Goal: Check status: Check status

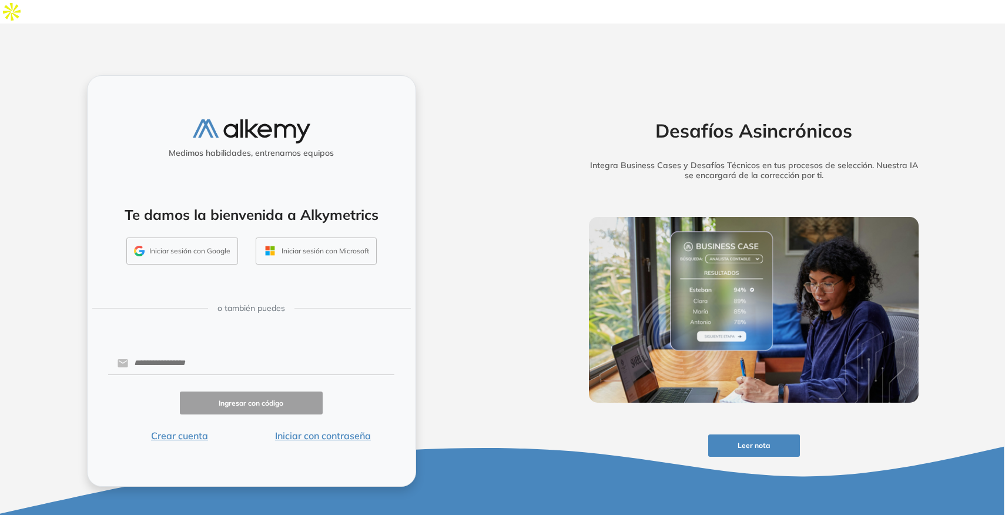
click at [199, 237] on button "Iniciar sesión con Google" at bounding box center [182, 250] width 112 height 27
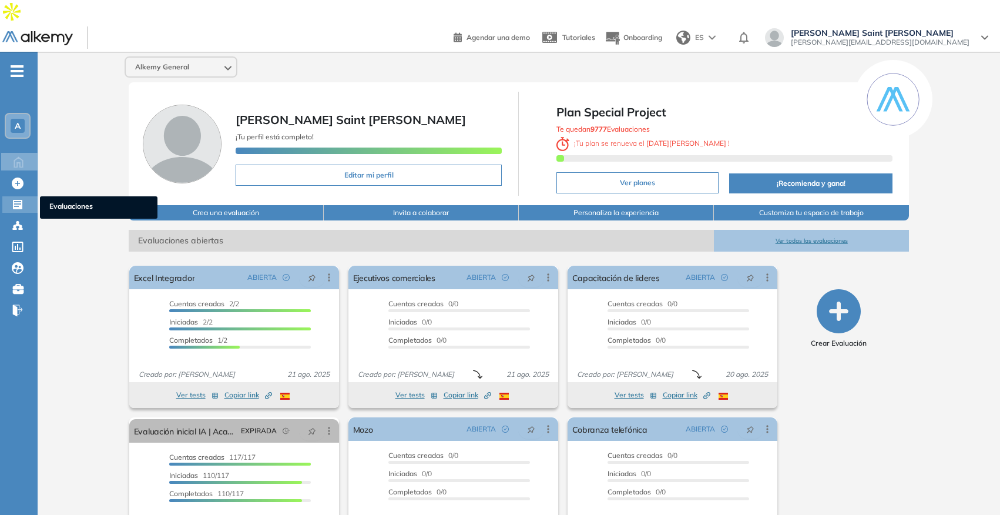
click at [16, 200] on icon at bounding box center [17, 204] width 9 height 9
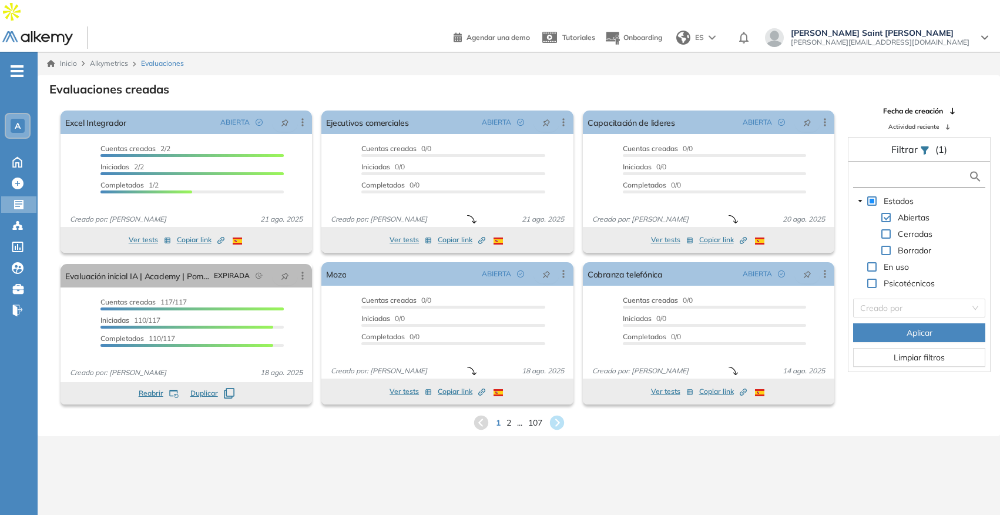
click at [898, 170] on input "text" at bounding box center [912, 176] width 112 height 12
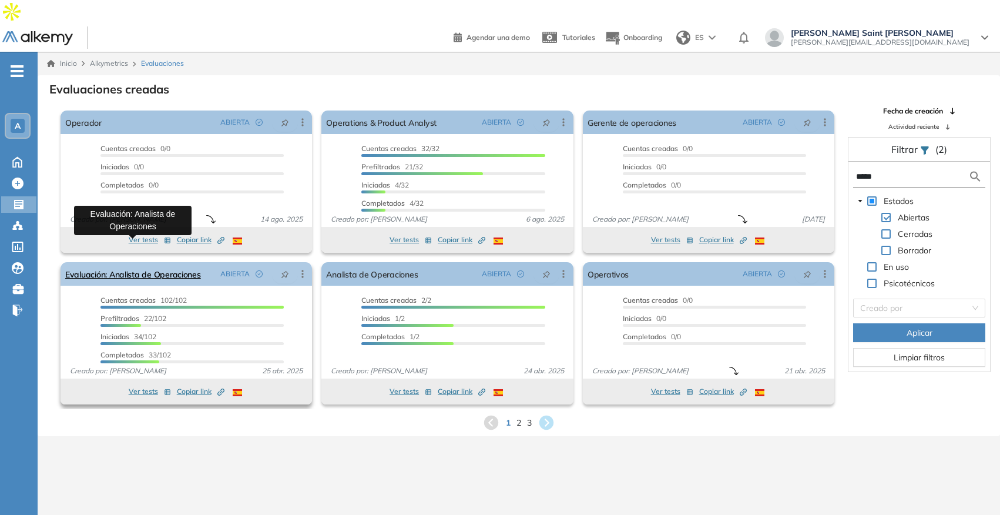
type input "*****"
click at [136, 262] on link "Evaluación: Analista de Operaciones" at bounding box center [133, 274] width 136 height 24
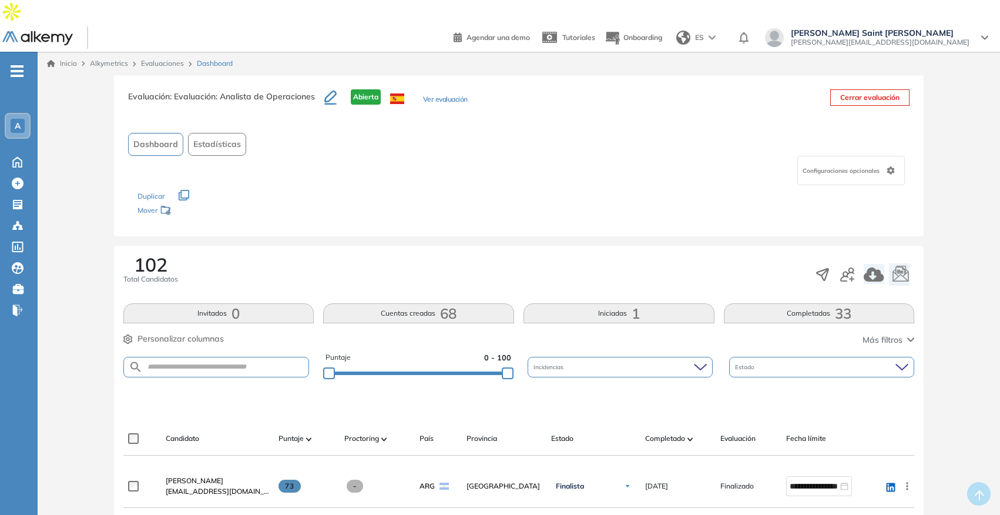
click at [827, 303] on button "Completadas 33" at bounding box center [819, 313] width 191 height 20
click at [202, 363] on input "text" at bounding box center [226, 367] width 166 height 9
type input "*****"
click at [170, 59] on link "Evaluaciones" at bounding box center [162, 63] width 43 height 9
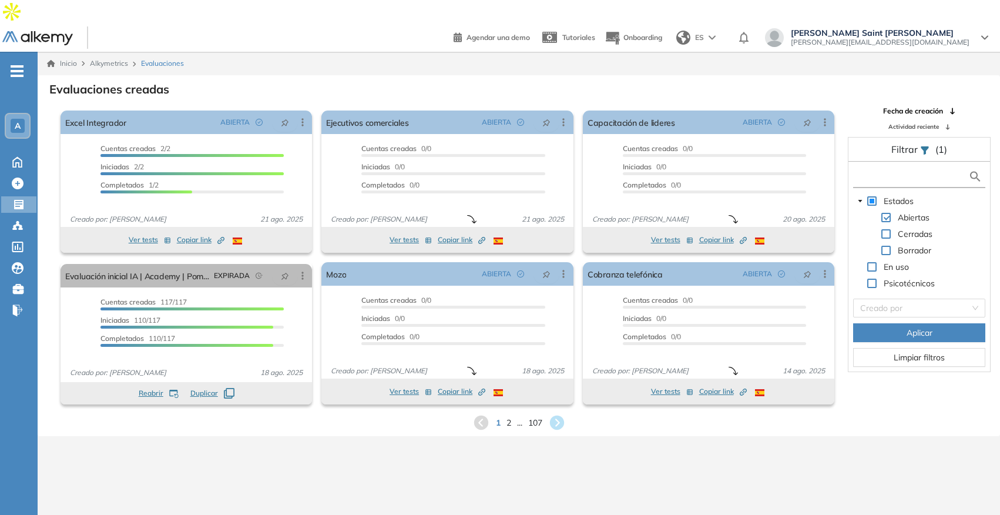
click at [888, 170] on input "text" at bounding box center [912, 176] width 112 height 12
click at [883, 170] on input "text" at bounding box center [912, 176] width 112 height 12
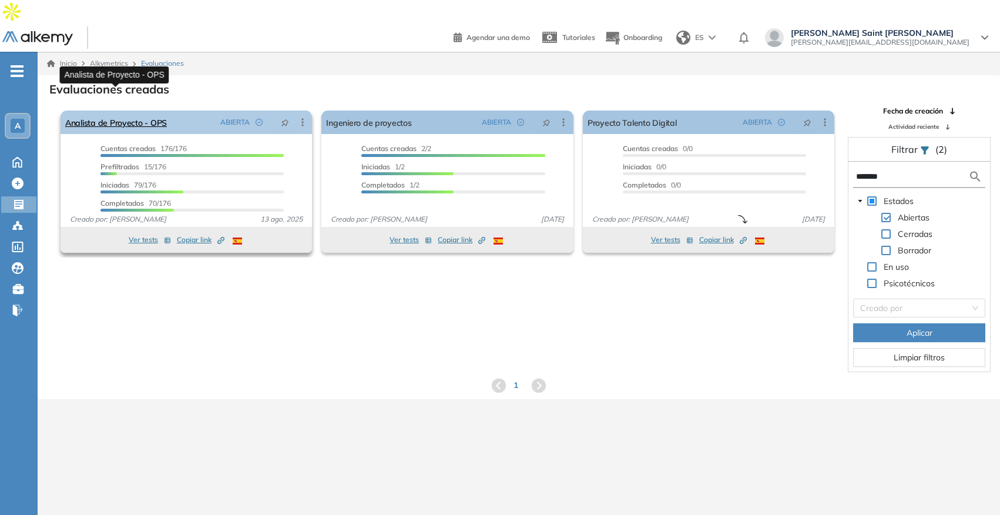
type input "*******"
click at [130, 110] on link "Analista de Proyecto - OPS" at bounding box center [116, 122] width 102 height 24
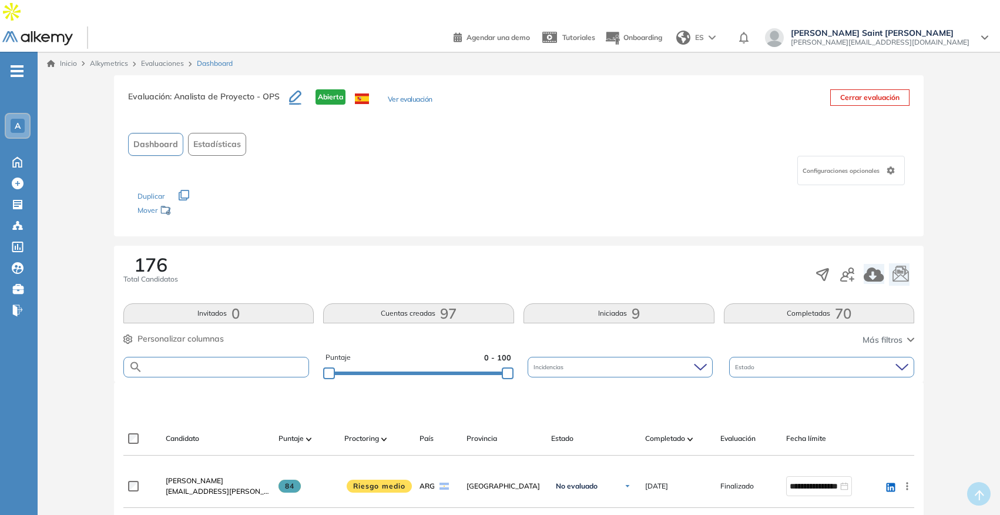
click at [204, 363] on input "text" at bounding box center [226, 367] width 166 height 9
type input "*******"
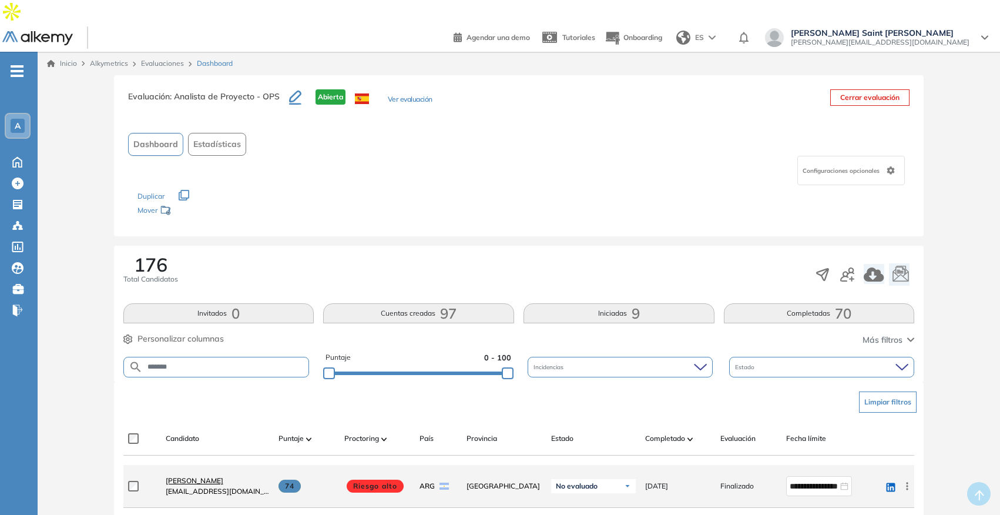
click at [207, 476] on span "[PERSON_NAME]" at bounding box center [195, 480] width 58 height 9
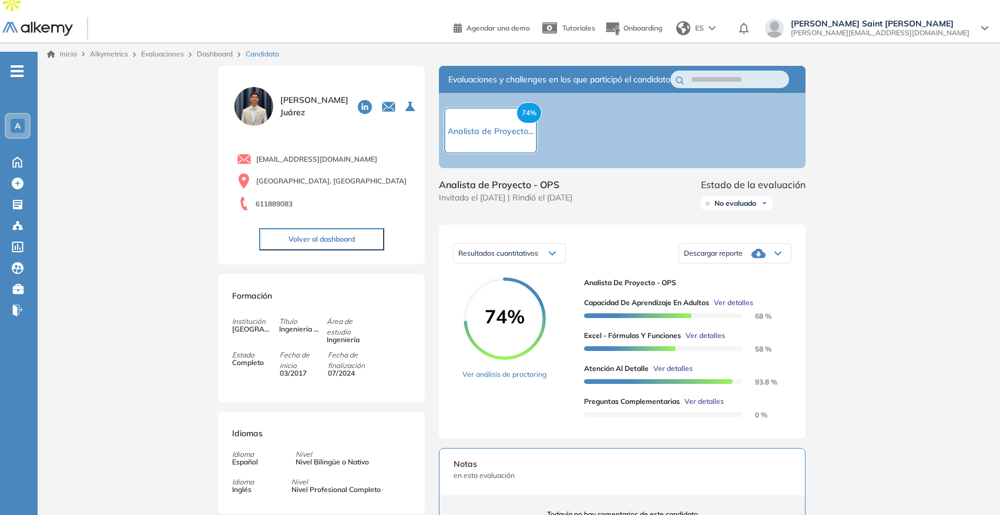
scroll to position [11, 0]
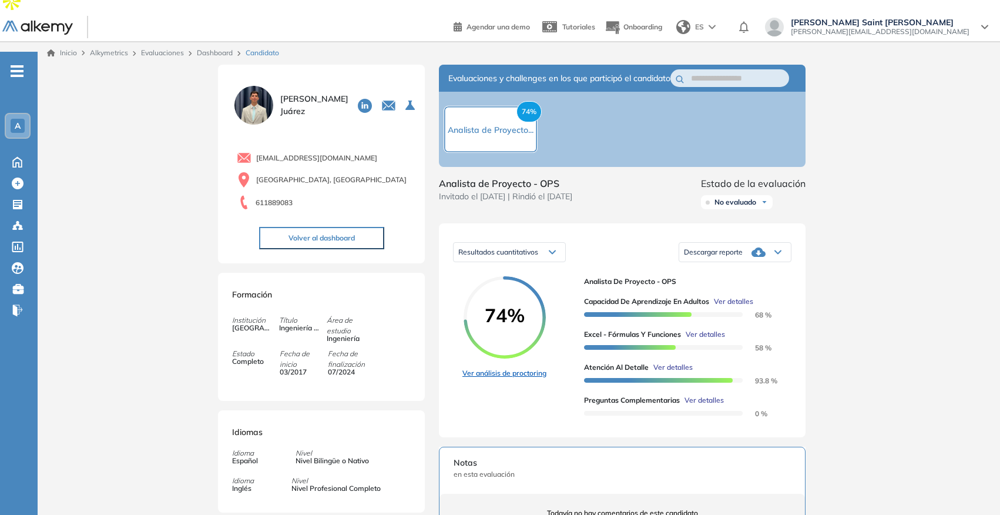
click at [522, 368] on link "Ver análisis de proctoring" at bounding box center [504, 373] width 84 height 11
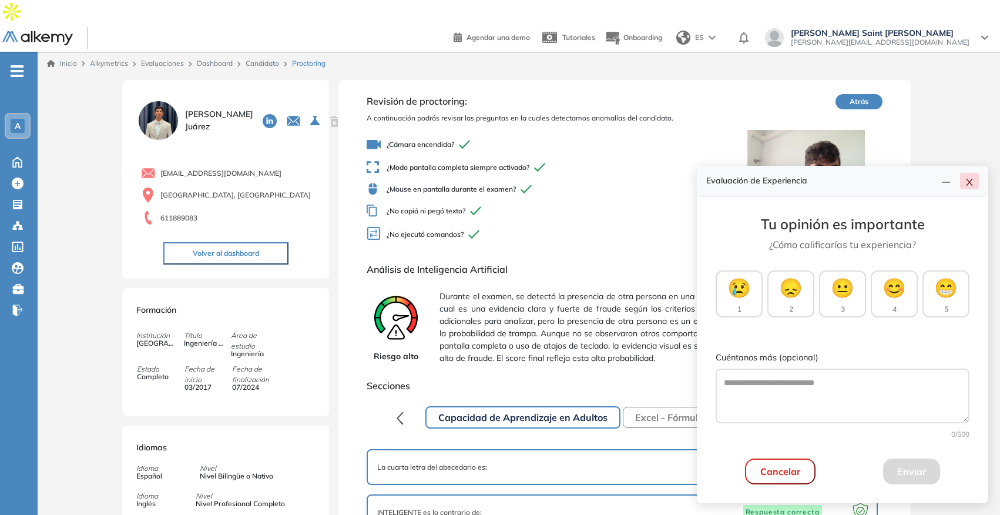
click at [977, 184] on button "button" at bounding box center [969, 181] width 19 height 16
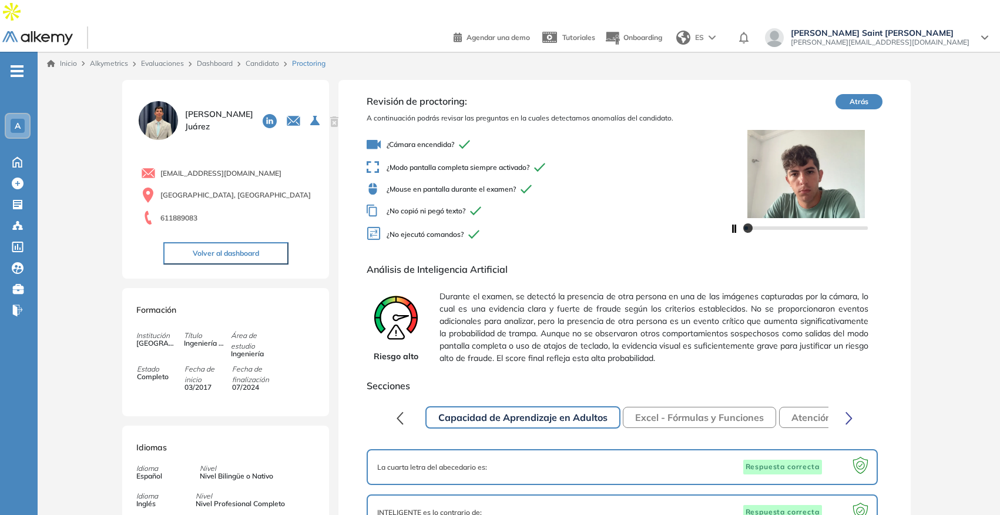
click at [839, 224] on div at bounding box center [806, 227] width 123 height 7
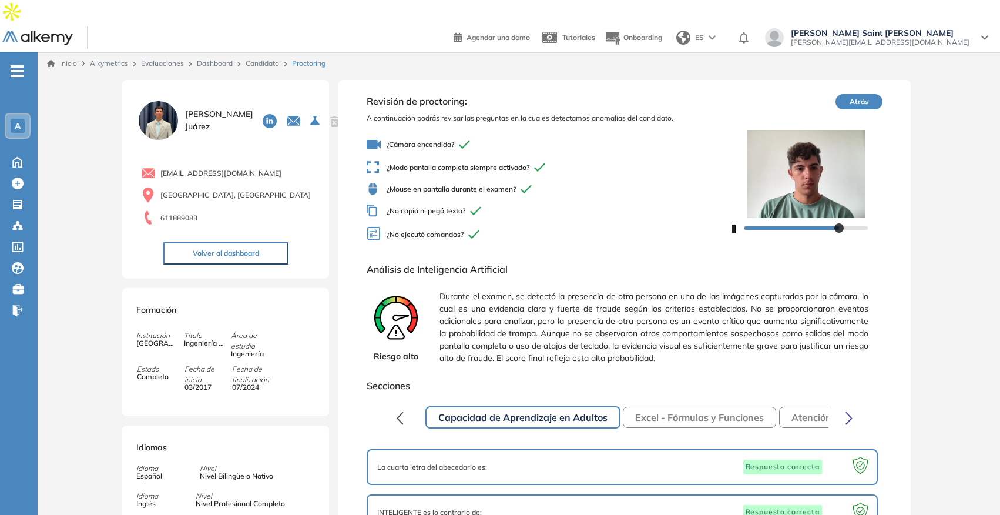
click at [852, 224] on div at bounding box center [806, 227] width 123 height 7
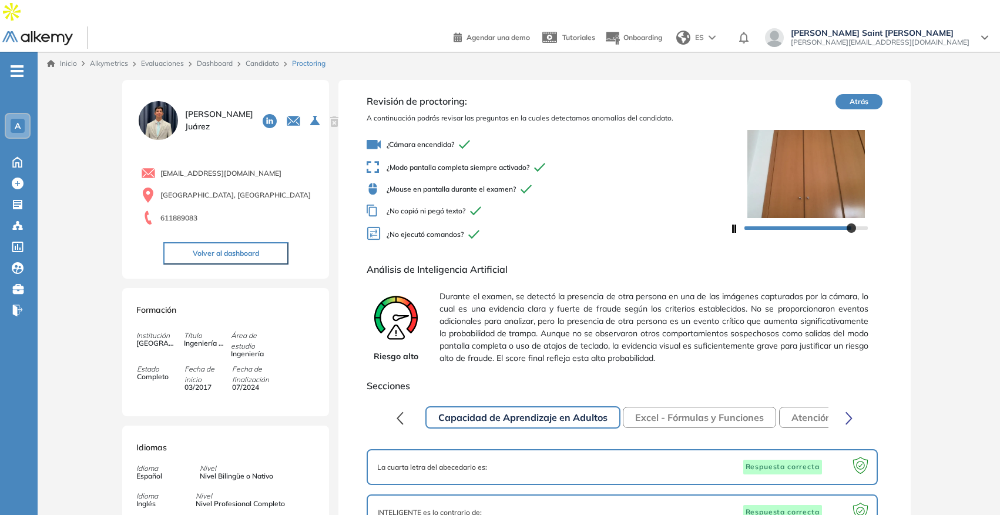
click at [862, 224] on div at bounding box center [806, 227] width 123 height 7
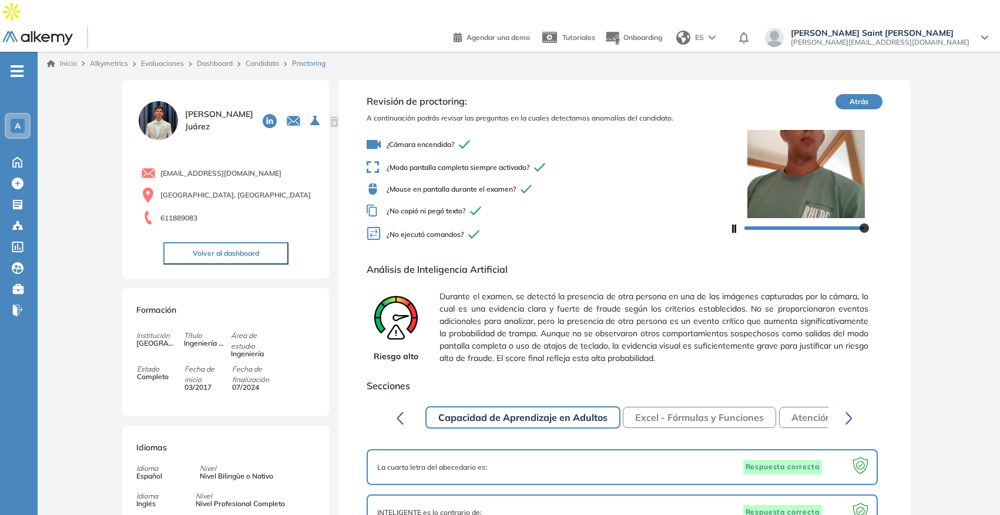
click at [848, 224] on div at bounding box center [806, 227] width 123 height 7
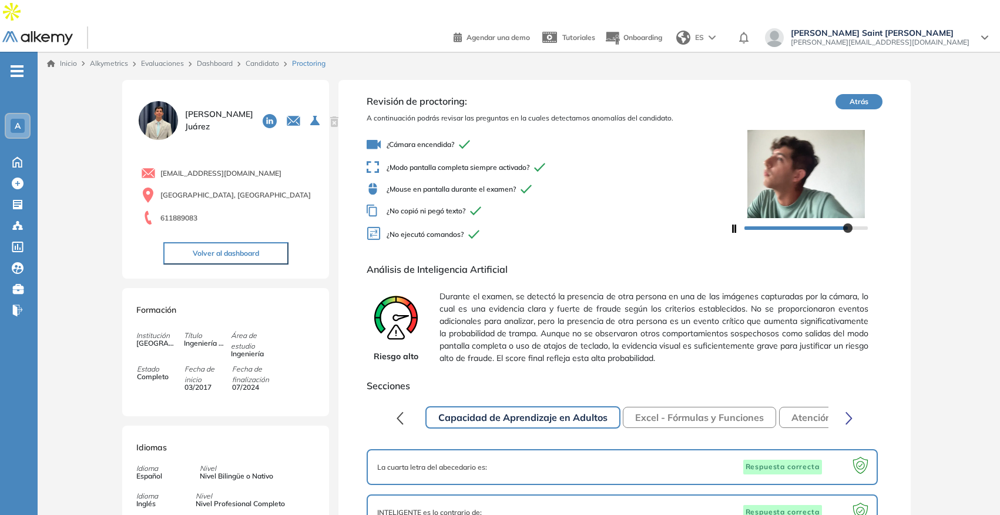
click at [828, 224] on div at bounding box center [806, 227] width 123 height 7
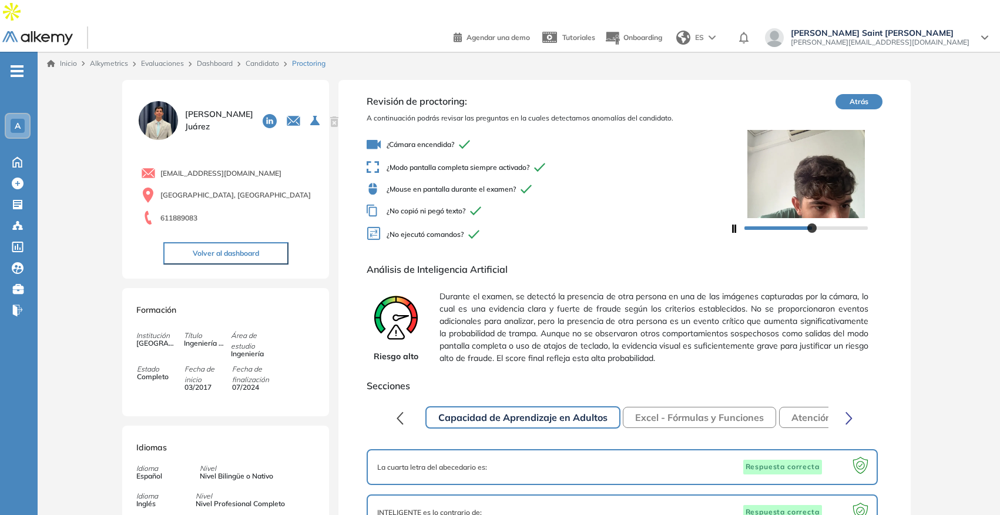
click at [813, 224] on div at bounding box center [806, 227] width 123 height 7
click at [802, 224] on div at bounding box center [806, 227] width 123 height 7
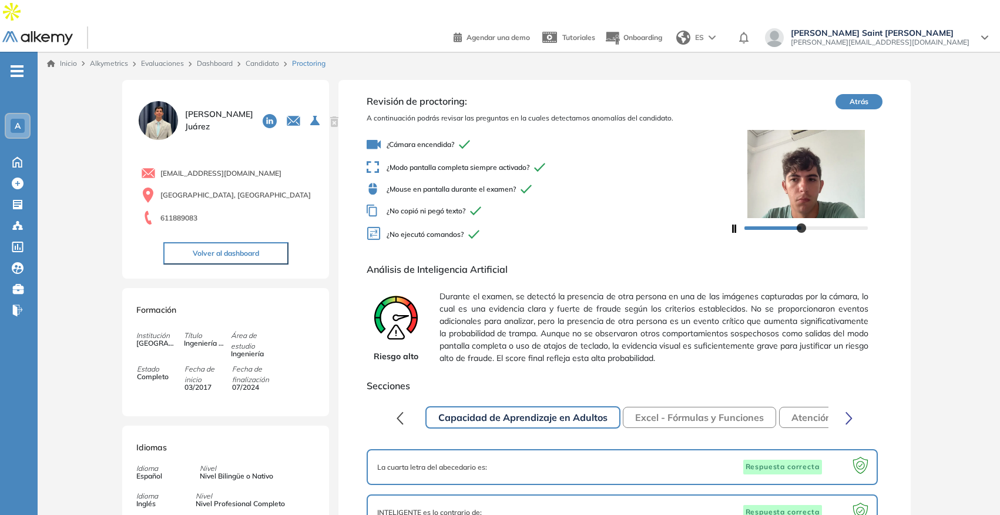
click at [733, 224] on icon "button" at bounding box center [734, 228] width 5 height 8
click at [848, 411] on icon "button" at bounding box center [849, 418] width 7 height 14
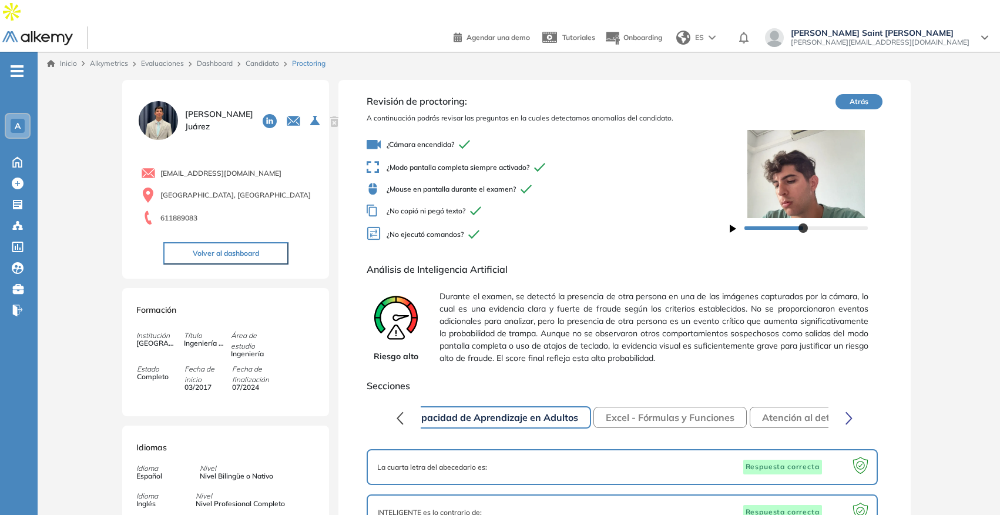
click at [848, 411] on icon "button" at bounding box center [849, 418] width 7 height 14
click at [782, 407] on button "Preguntas complementarias" at bounding box center [750, 417] width 151 height 21
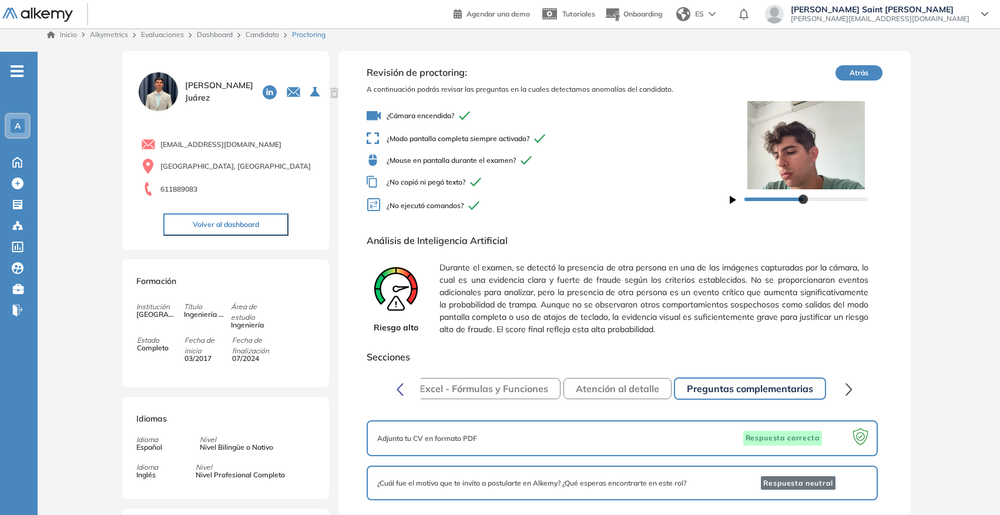
scroll to position [0, 0]
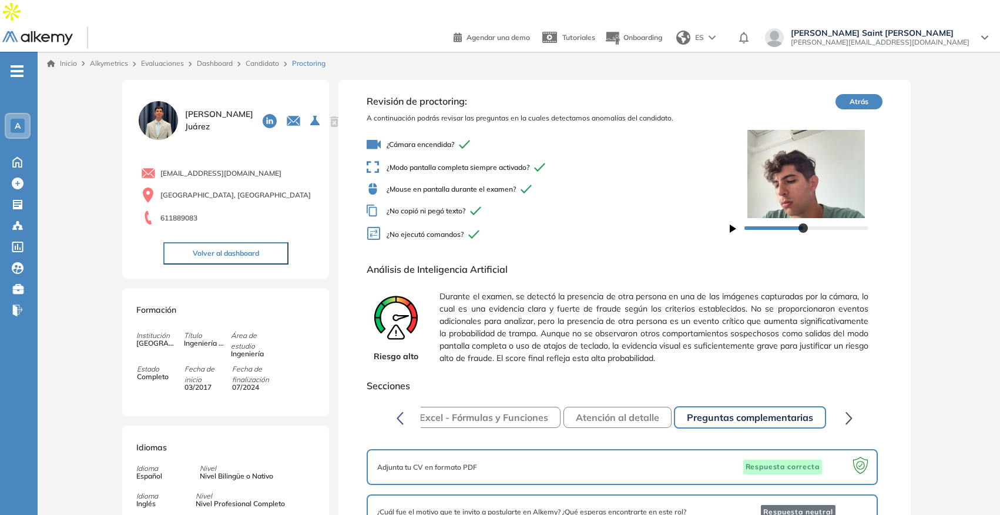
click at [271, 59] on link "Candidato" at bounding box center [262, 63] width 33 height 9
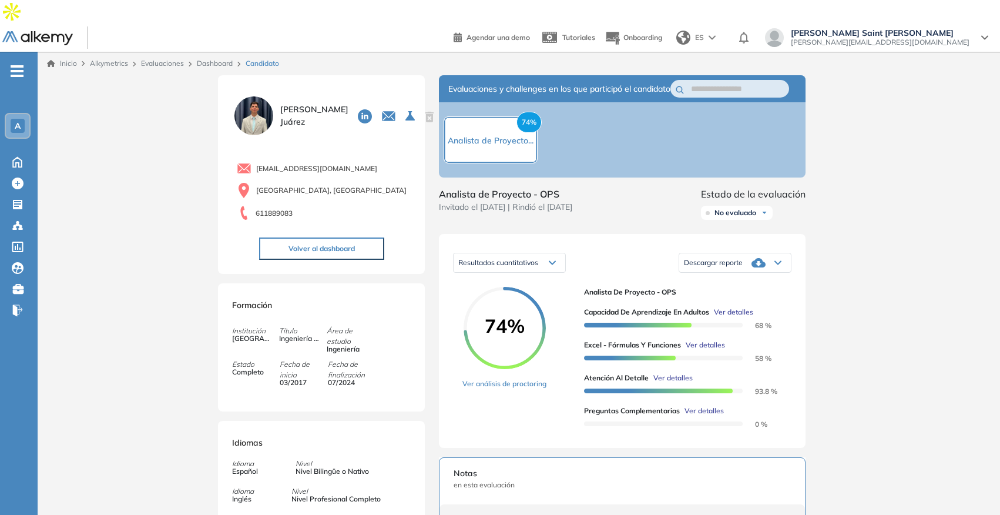
click at [219, 59] on link "Dashboard" at bounding box center [215, 63] width 36 height 9
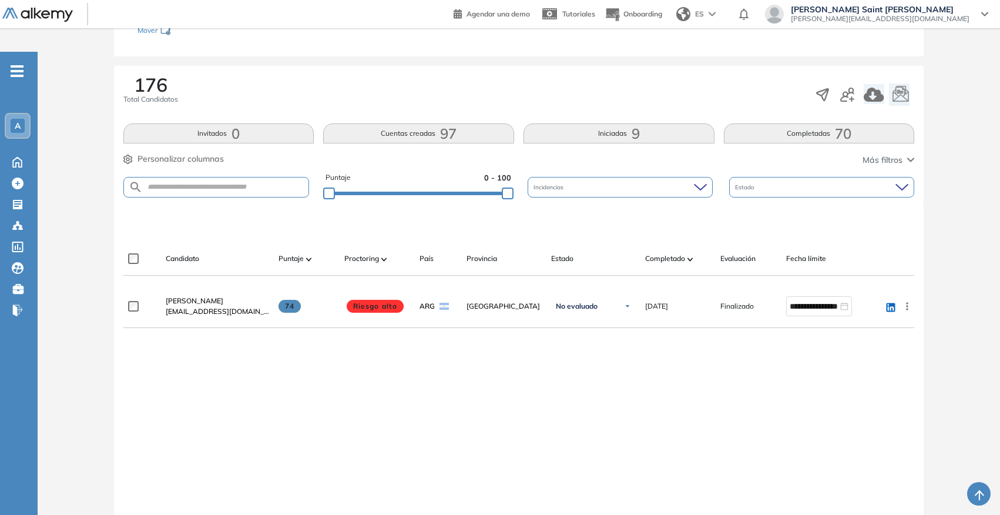
scroll to position [186, 0]
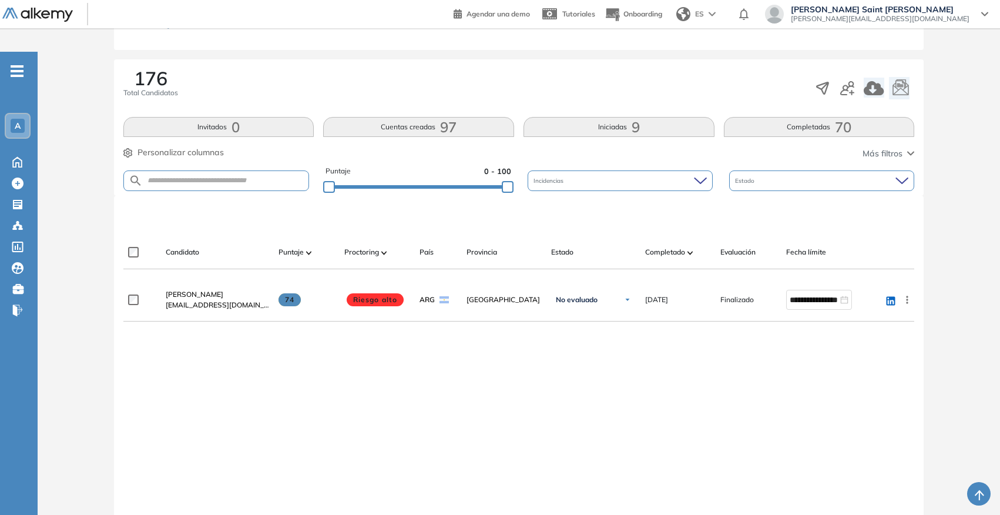
click at [820, 117] on button "Completadas 70" at bounding box center [819, 127] width 191 height 20
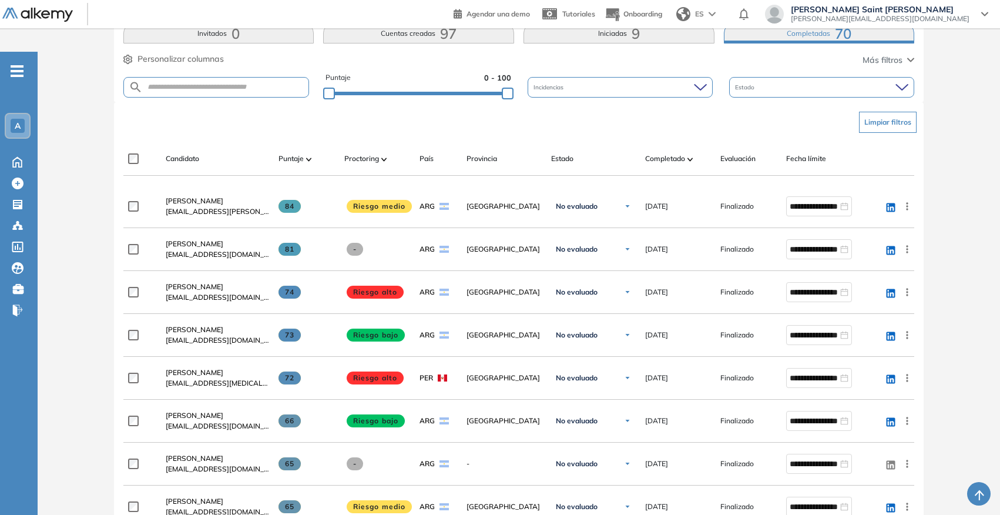
scroll to position [285, 0]
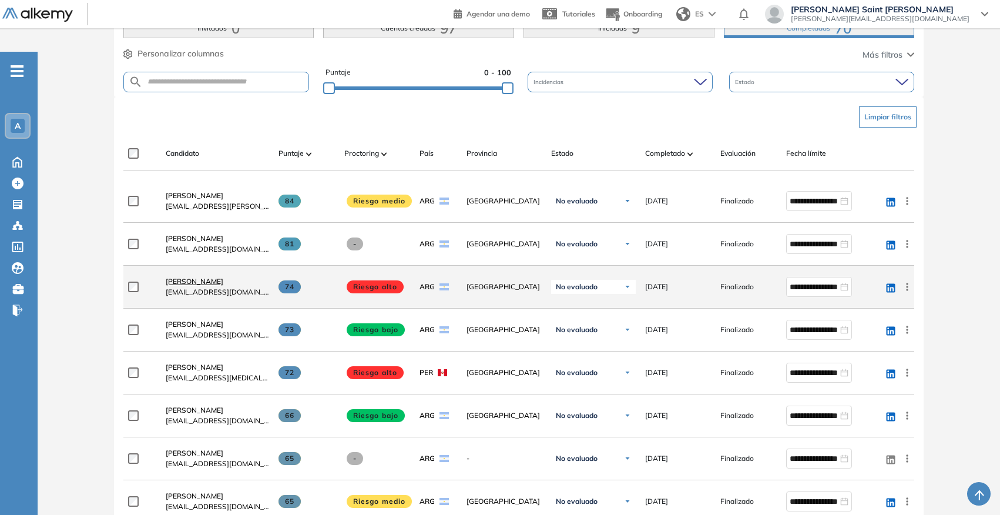
click at [212, 277] on span "[PERSON_NAME]" at bounding box center [195, 281] width 58 height 9
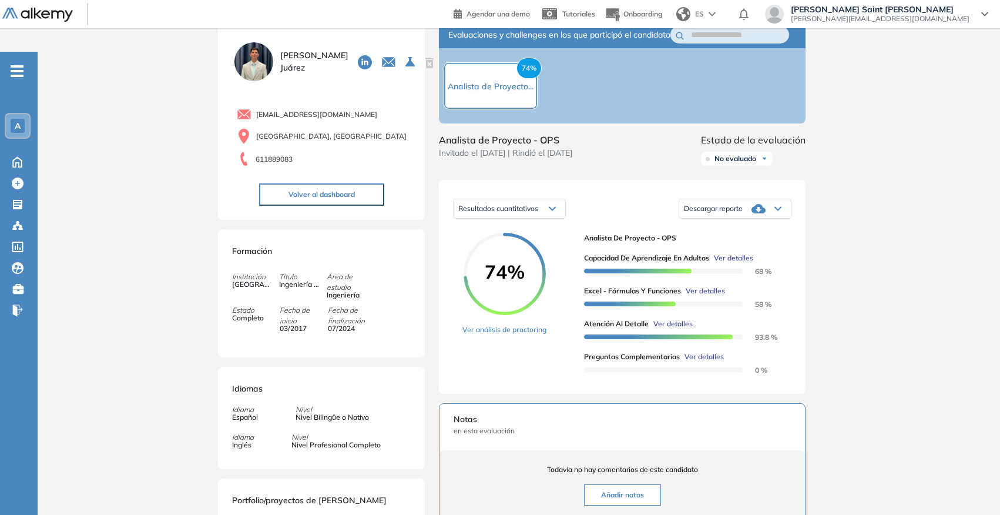
scroll to position [55, 0]
click at [524, 324] on link "Ver análisis de proctoring" at bounding box center [504, 329] width 84 height 11
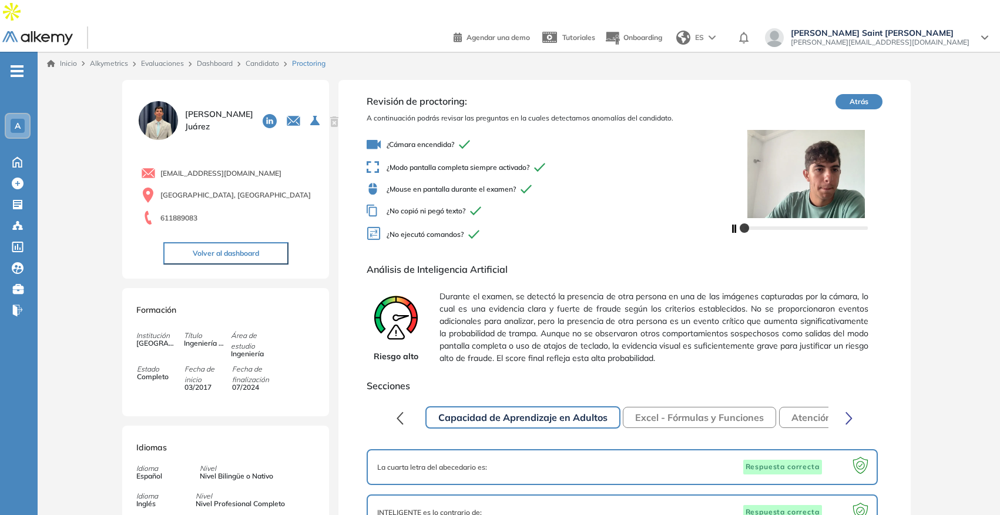
scroll to position [7, 0]
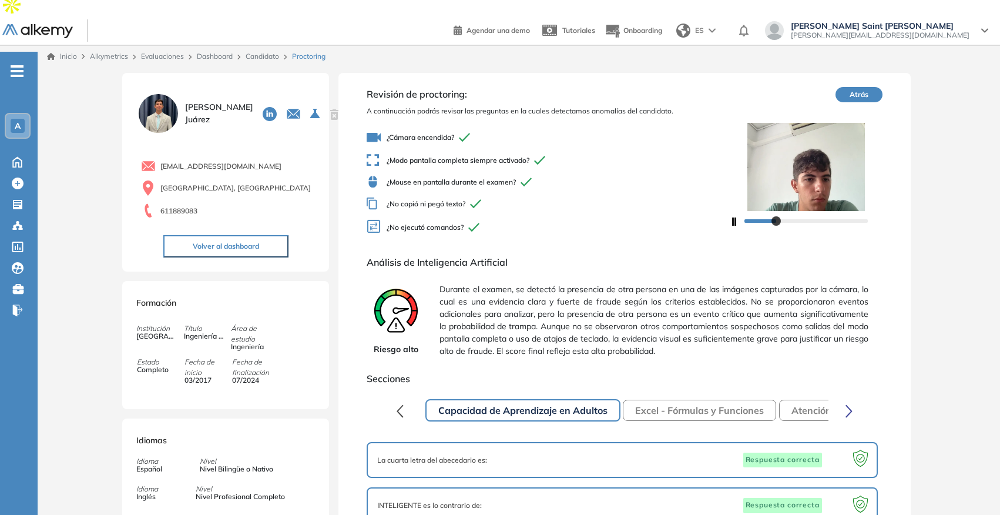
click at [849, 405] on icon "button" at bounding box center [848, 410] width 5 height 11
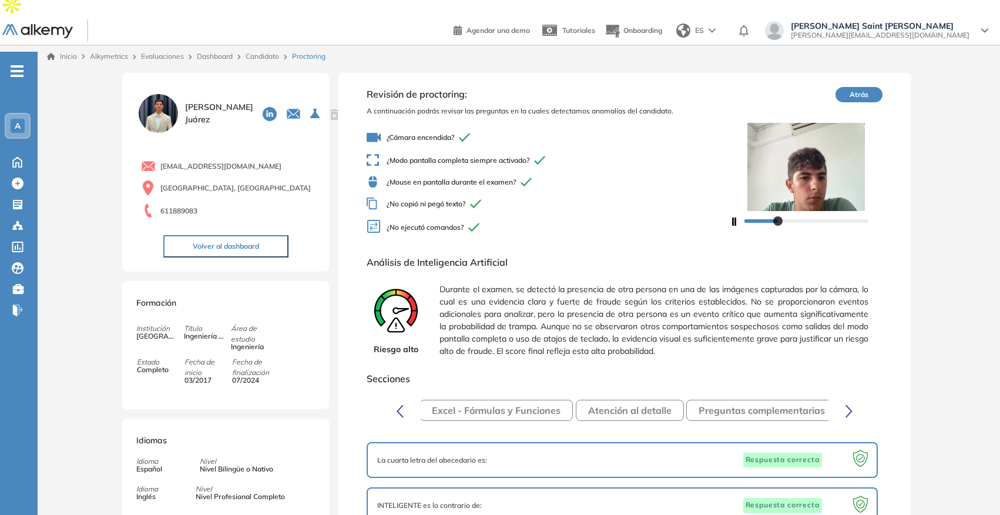
click at [849, 405] on icon "button" at bounding box center [848, 410] width 5 height 11
click at [777, 400] on button "Preguntas complementarias" at bounding box center [750, 410] width 151 height 21
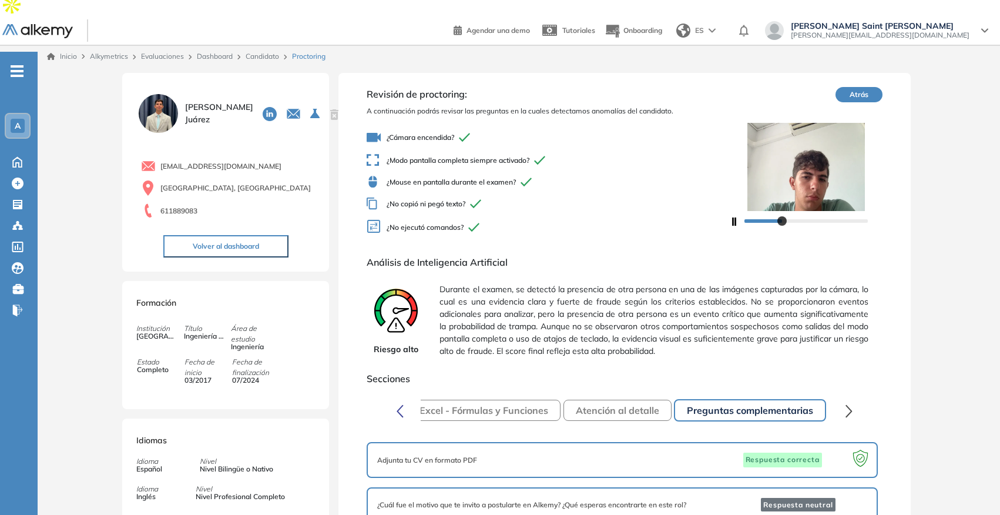
scroll to position [94, 0]
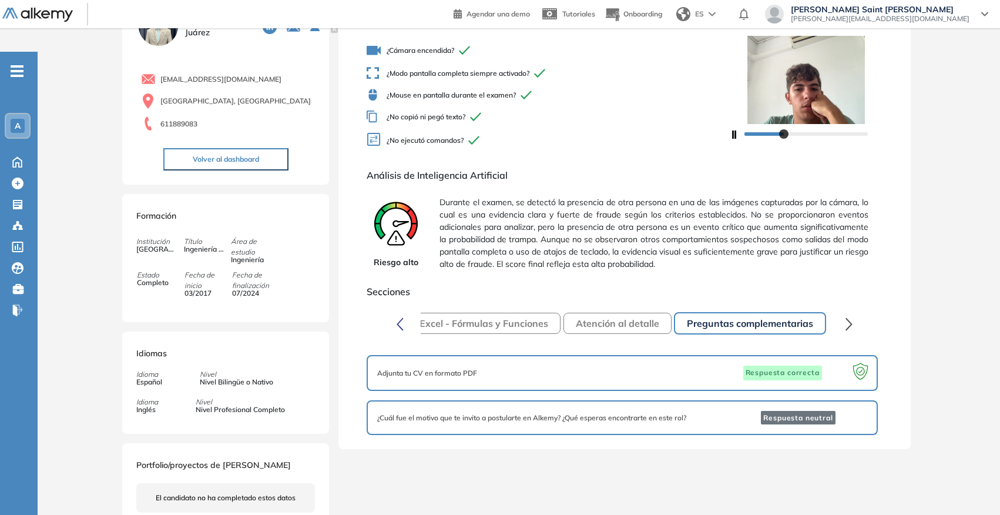
click at [675, 413] on span "¿Cuál fue el motivo que te invito a postularte en Alkemy? ¿Qué esperas encontra…" at bounding box center [531, 418] width 309 height 11
click at [673, 365] on div "Adjunta tu CV en formato PDF Respuesta correcta" at bounding box center [621, 372] width 489 height 15
click at [645, 313] on button "Atención al detalle" at bounding box center [618, 323] width 108 height 21
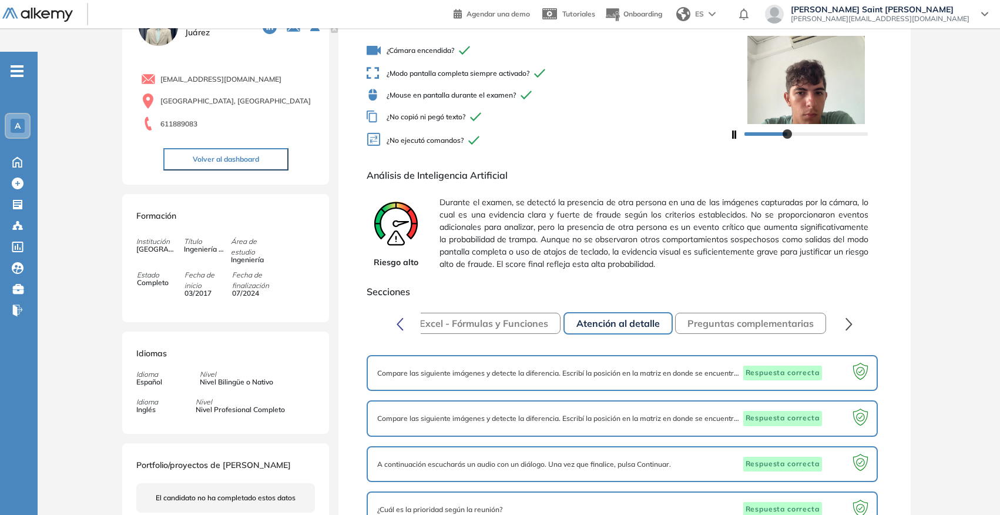
click at [729, 313] on button "Preguntas complementarias" at bounding box center [750, 323] width 151 height 21
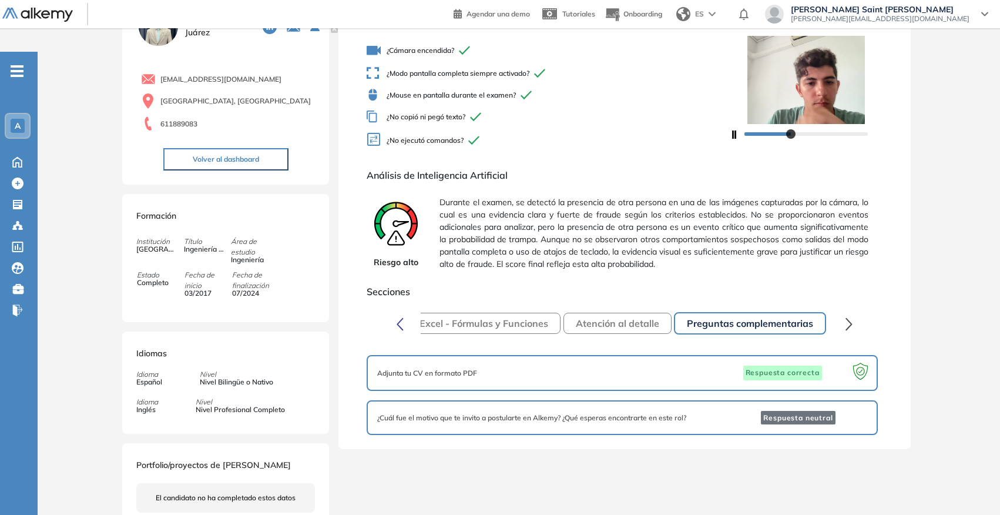
click at [717, 365] on div "Adjunta tu CV en formato PDF Respuesta correcta" at bounding box center [621, 372] width 489 height 15
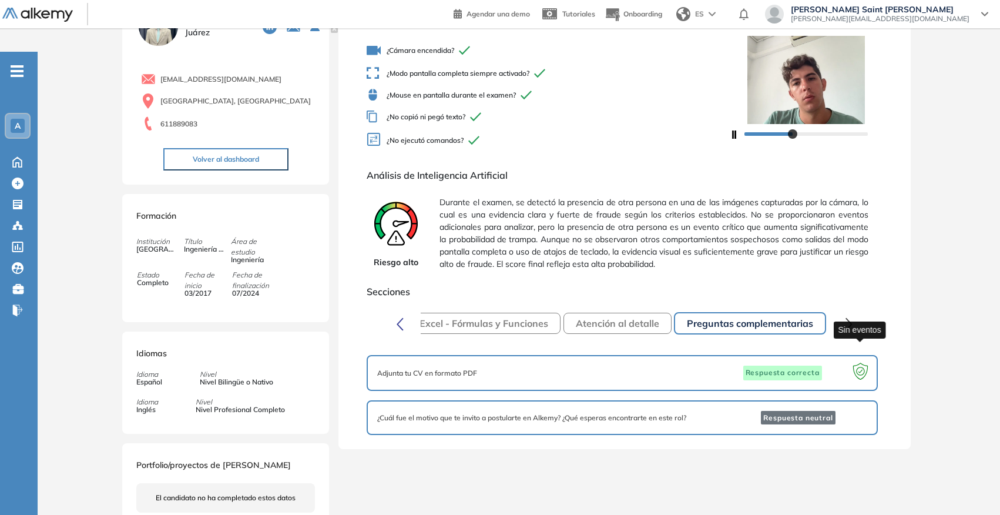
click at [862, 362] on icon at bounding box center [860, 373] width 23 height 23
click at [806, 411] on span "Respuesta neutral" at bounding box center [798, 418] width 74 height 14
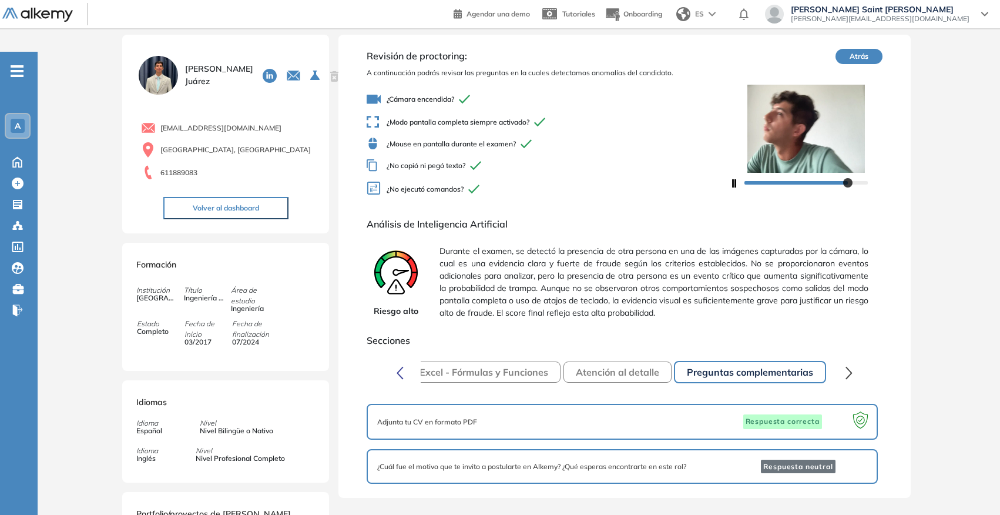
scroll to position [0, 0]
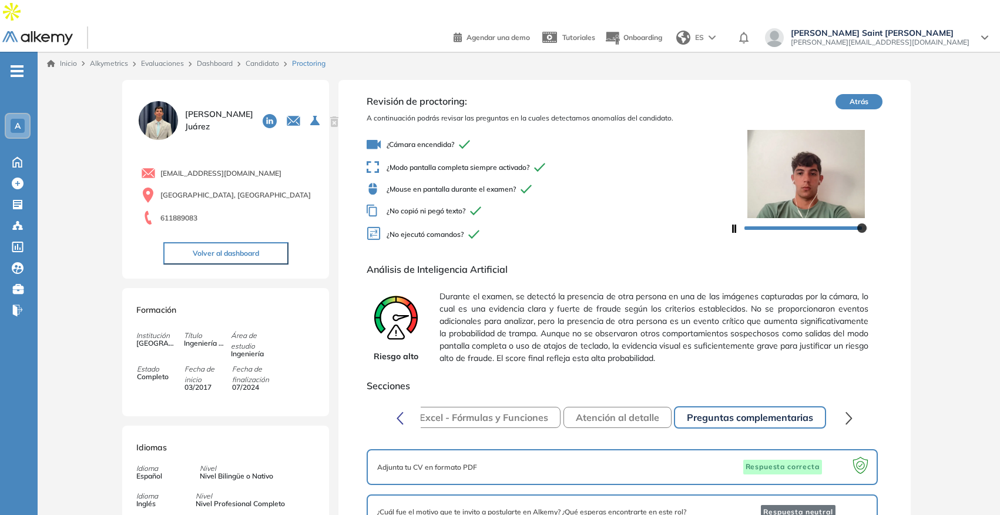
click at [275, 59] on link "Candidato" at bounding box center [262, 63] width 33 height 9
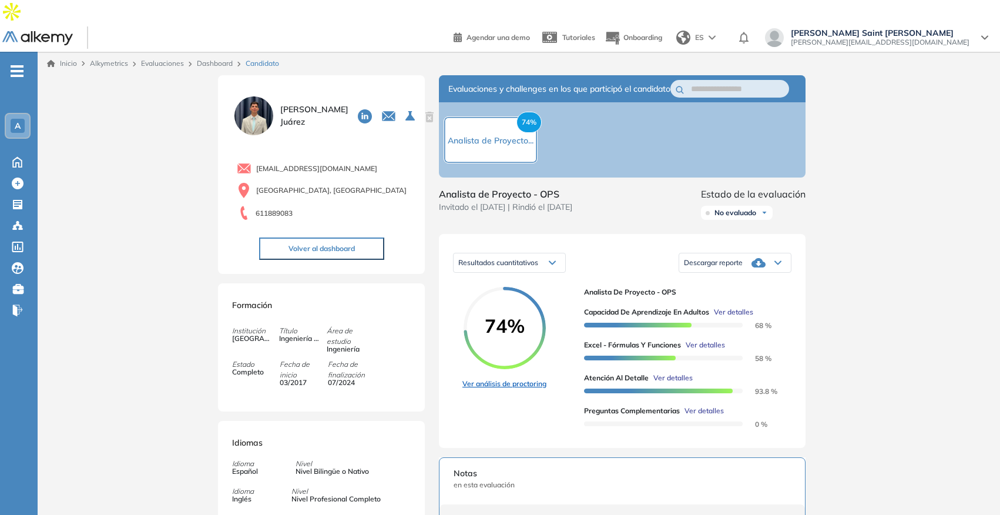
click at [474, 378] on link "Ver análisis de proctoring" at bounding box center [504, 383] width 84 height 11
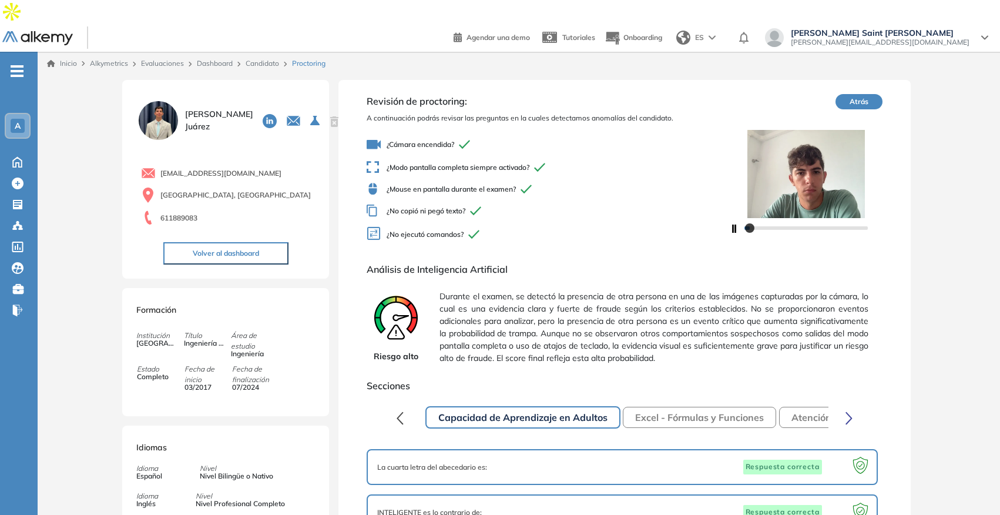
click at [814, 224] on div at bounding box center [806, 227] width 123 height 7
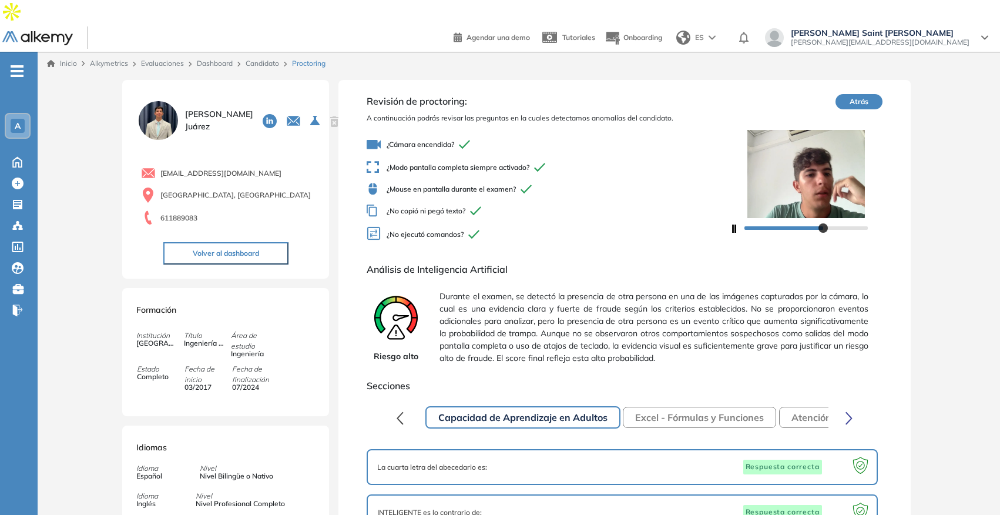
click at [824, 224] on div at bounding box center [806, 227] width 123 height 7
click at [834, 224] on div at bounding box center [806, 227] width 123 height 7
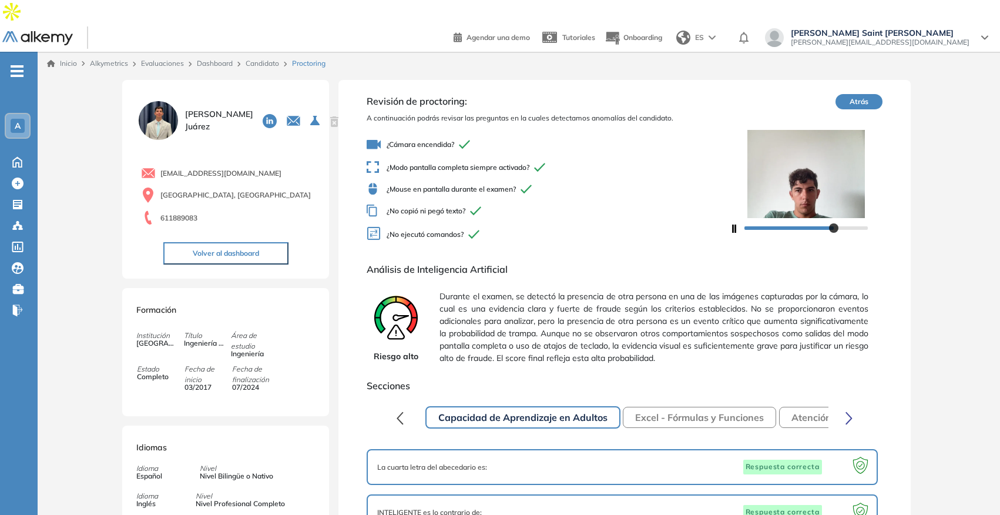
click at [844, 224] on div at bounding box center [806, 227] width 123 height 7
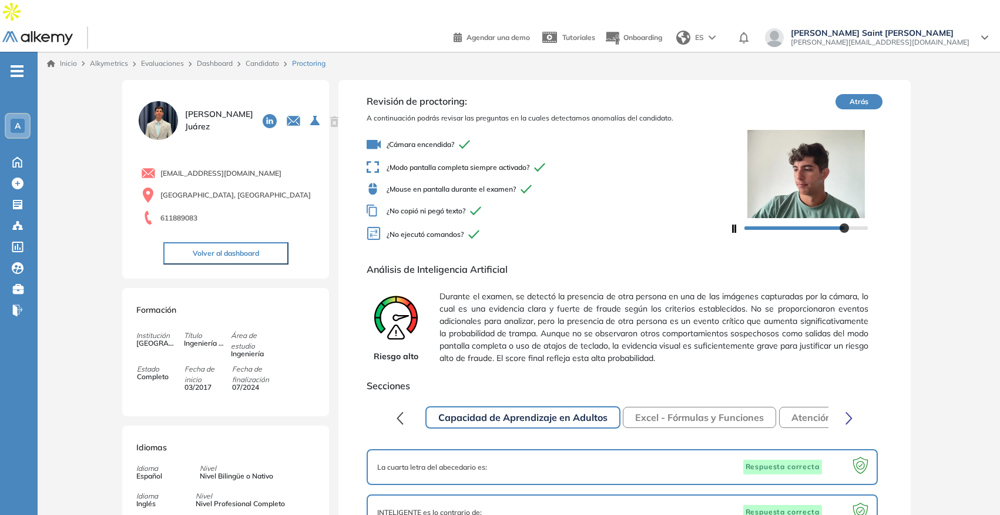
click at [853, 224] on div at bounding box center [806, 227] width 123 height 7
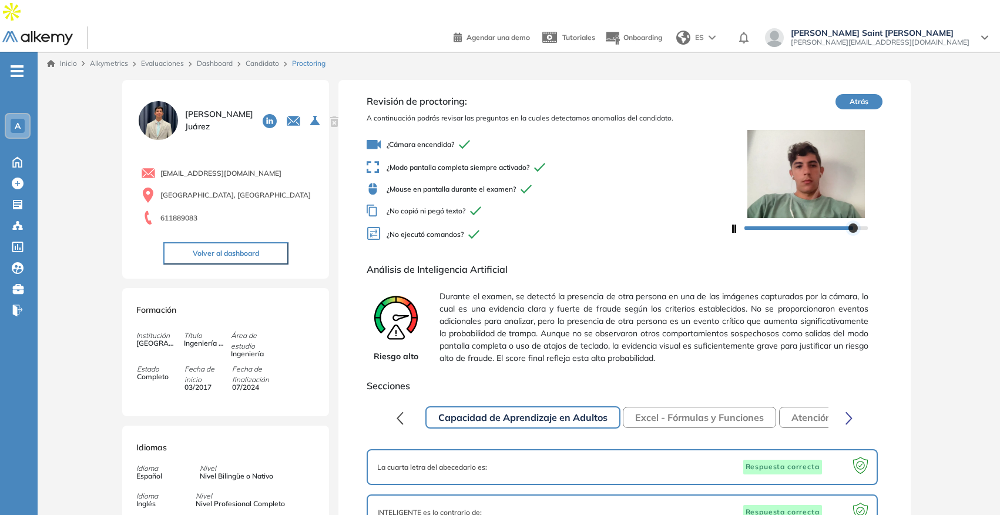
click at [856, 223] on div at bounding box center [853, 227] width 9 height 9
click at [858, 223] on div at bounding box center [853, 227] width 9 height 9
click at [866, 224] on div at bounding box center [806, 227] width 123 height 7
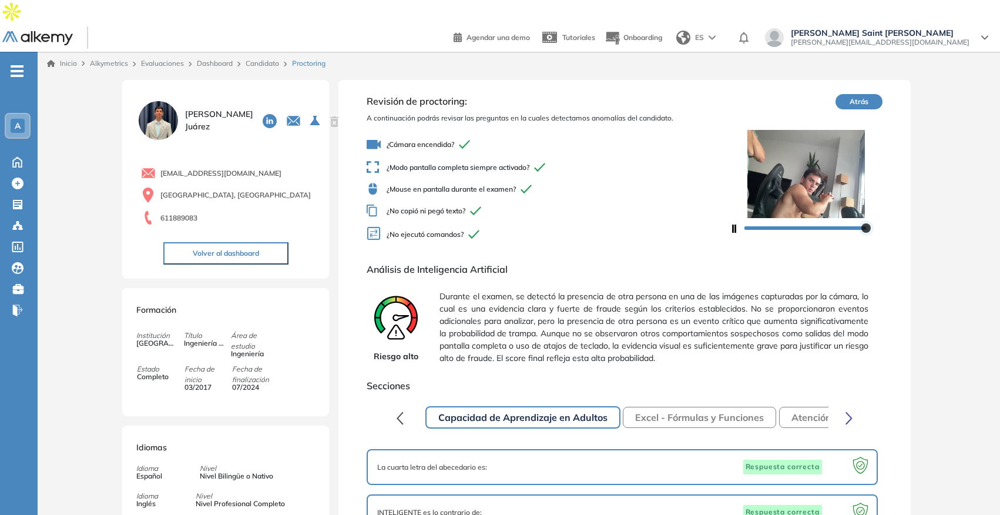
click at [870, 223] on div at bounding box center [865, 227] width 9 height 9
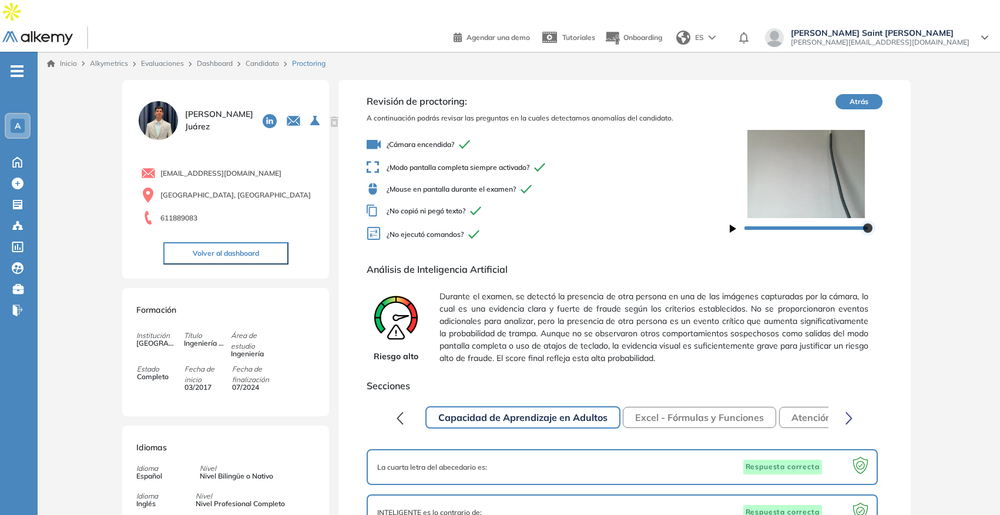
click at [873, 223] on div at bounding box center [867, 227] width 9 height 9
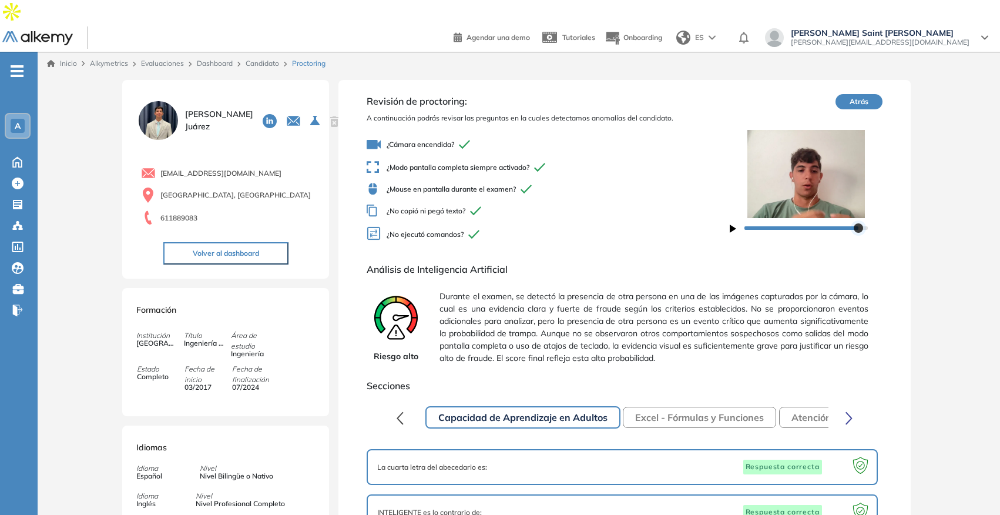
click at [858, 224] on div at bounding box center [806, 227] width 123 height 7
click at [854, 223] on div at bounding box center [858, 227] width 9 height 9
click at [841, 224] on div at bounding box center [806, 227] width 123 height 7
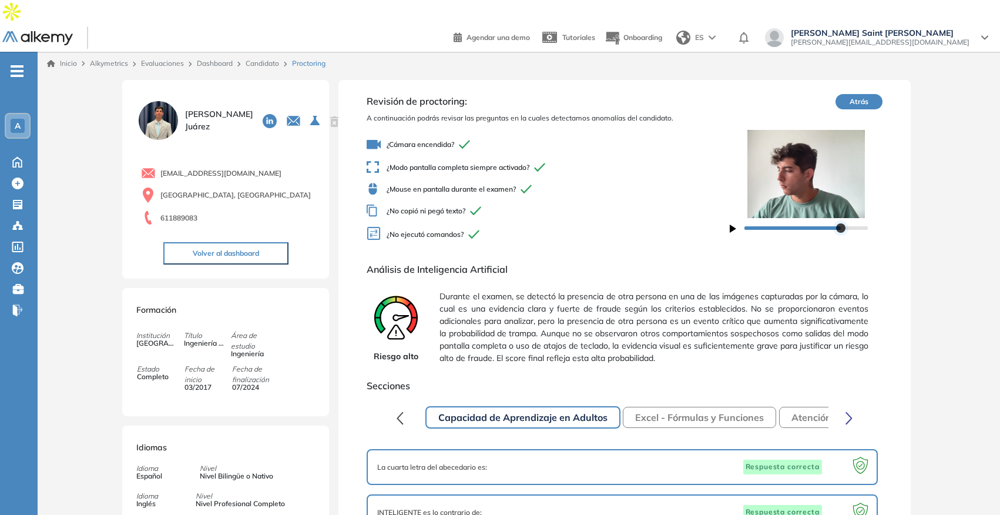
click at [830, 224] on div at bounding box center [806, 227] width 123 height 7
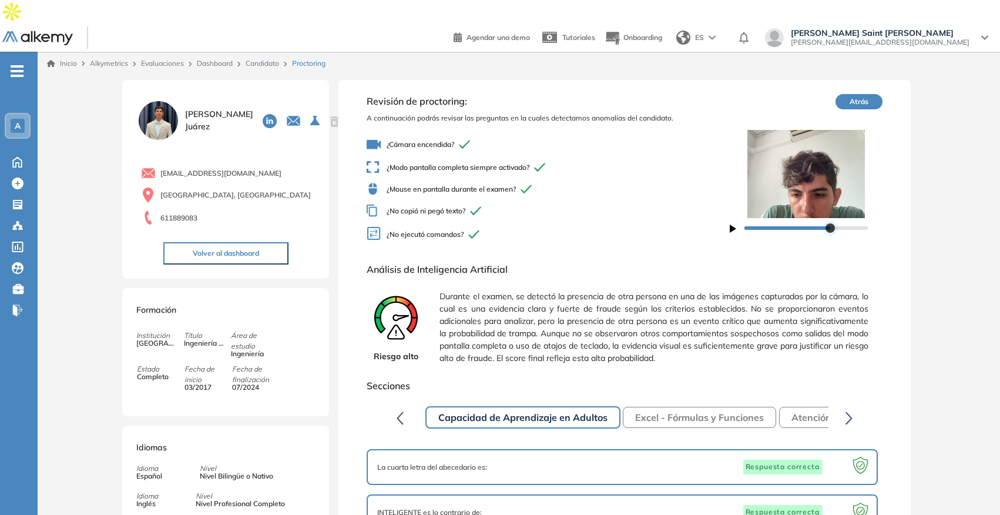
click at [819, 224] on div at bounding box center [806, 227] width 123 height 7
click at [802, 224] on div at bounding box center [806, 227] width 123 height 7
click at [797, 223] on div at bounding box center [801, 227] width 9 height 9
click at [783, 224] on div at bounding box center [806, 227] width 123 height 7
click at [774, 224] on div at bounding box center [806, 227] width 123 height 7
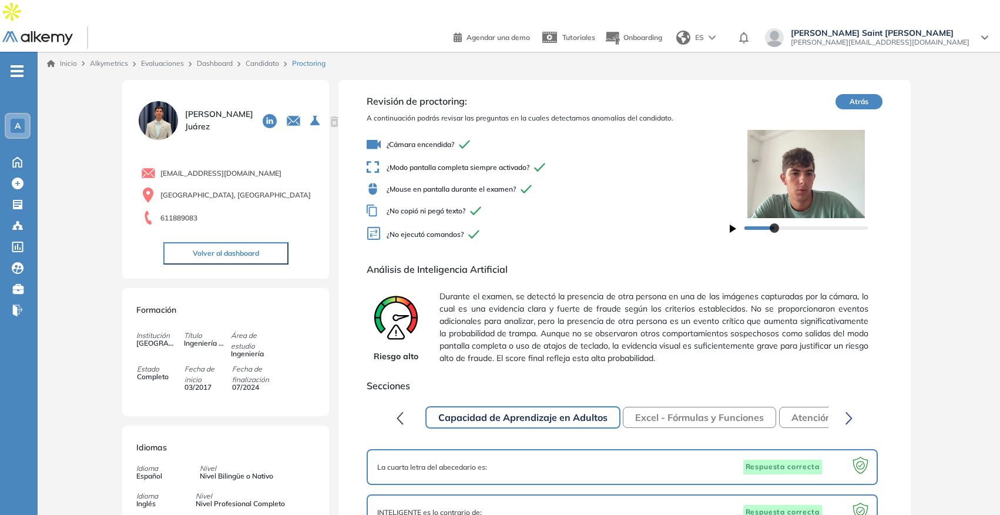
click at [269, 59] on link "Candidato" at bounding box center [262, 63] width 33 height 9
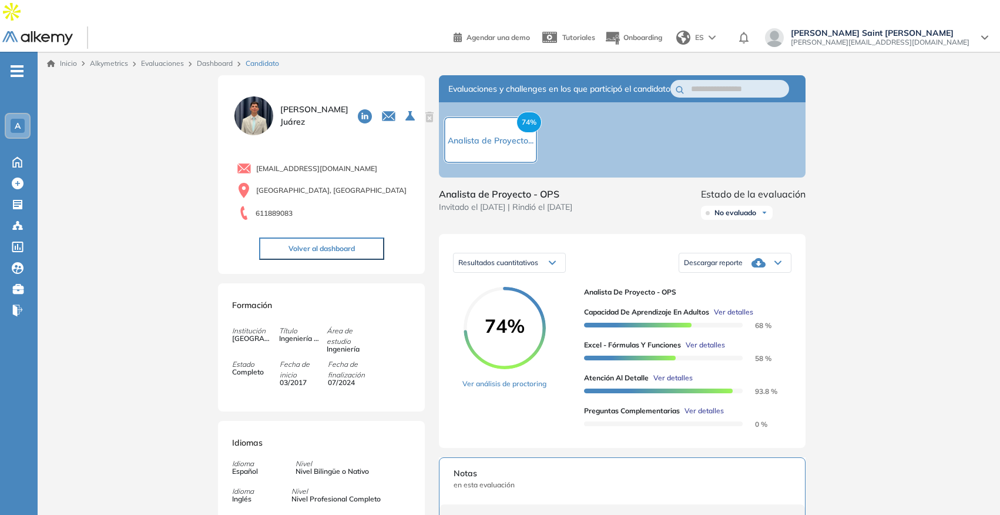
click at [210, 59] on link "Dashboard" at bounding box center [215, 63] width 36 height 9
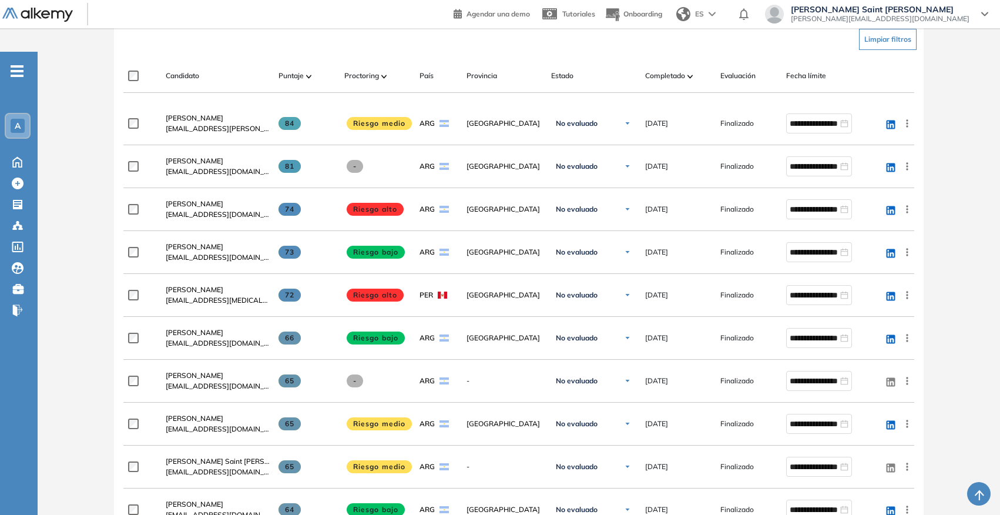
scroll to position [367, 0]
